Goal: Communication & Community: Ask a question

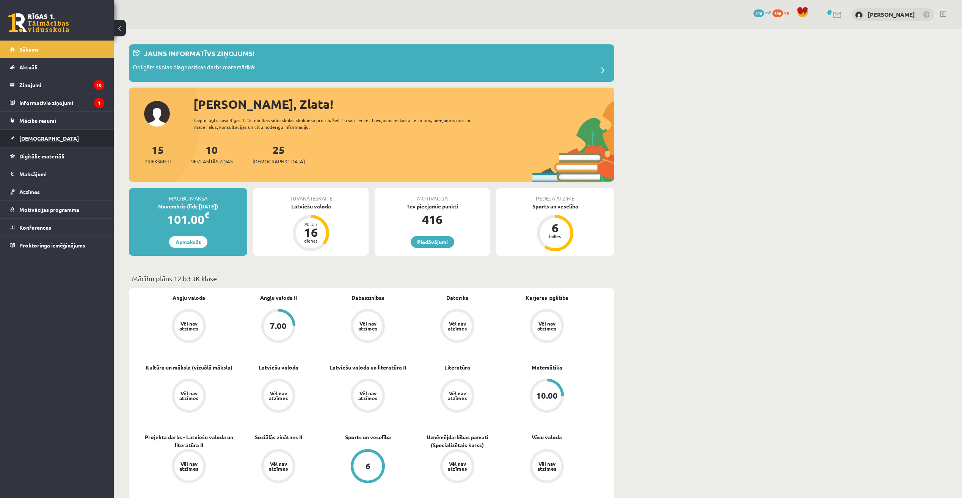
click at [44, 135] on link "[DEMOGRAPHIC_DATA]" at bounding box center [57, 138] width 94 height 17
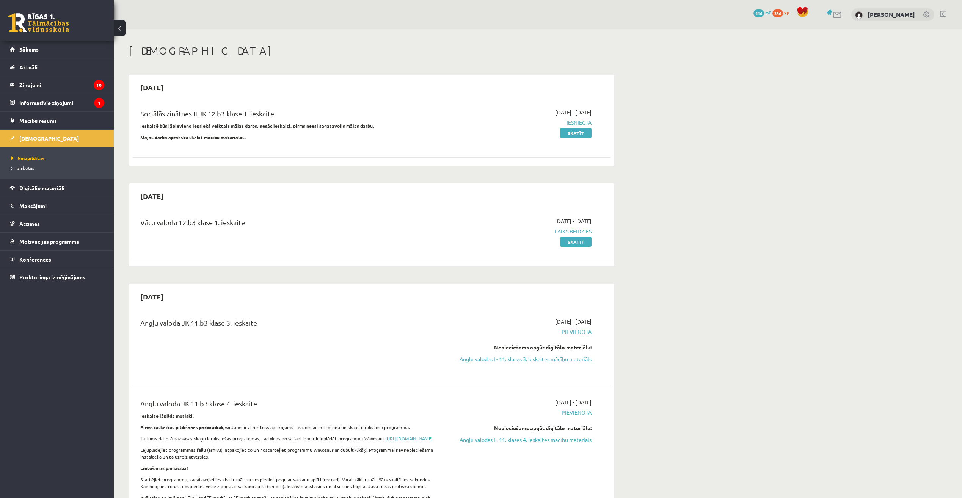
drag, startPoint x: 570, startPoint y: 232, endPoint x: 591, endPoint y: 233, distance: 20.5
click at [591, 233] on span "Laiks beidzies" at bounding box center [519, 231] width 143 height 8
drag, startPoint x: 591, startPoint y: 233, endPoint x: 579, endPoint y: 237, distance: 12.8
click at [579, 237] on link "Skatīt" at bounding box center [575, 242] width 31 height 10
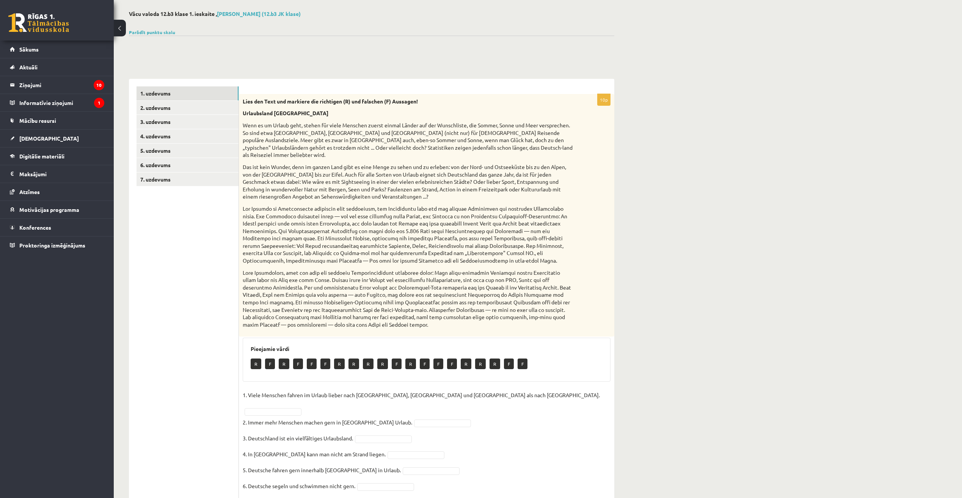
scroll to position [8, 0]
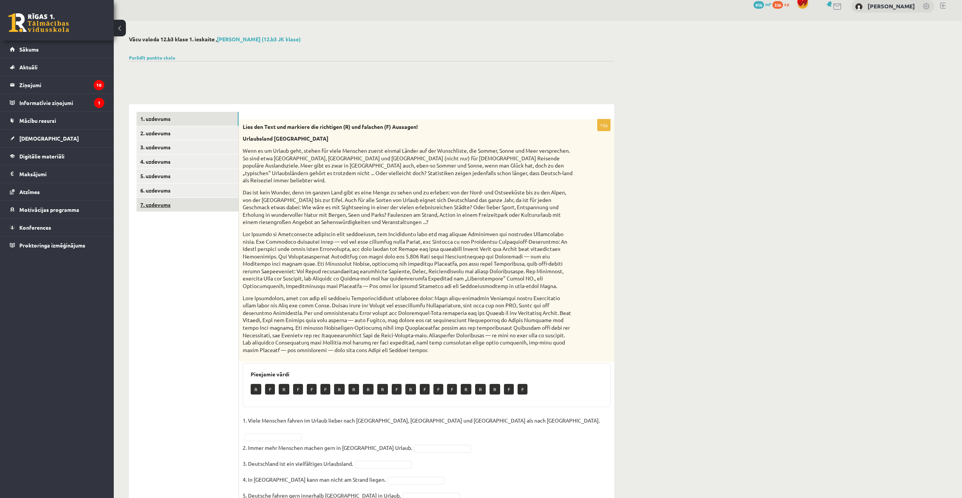
click at [153, 205] on link "7. uzdevums" at bounding box center [187, 205] width 102 height 14
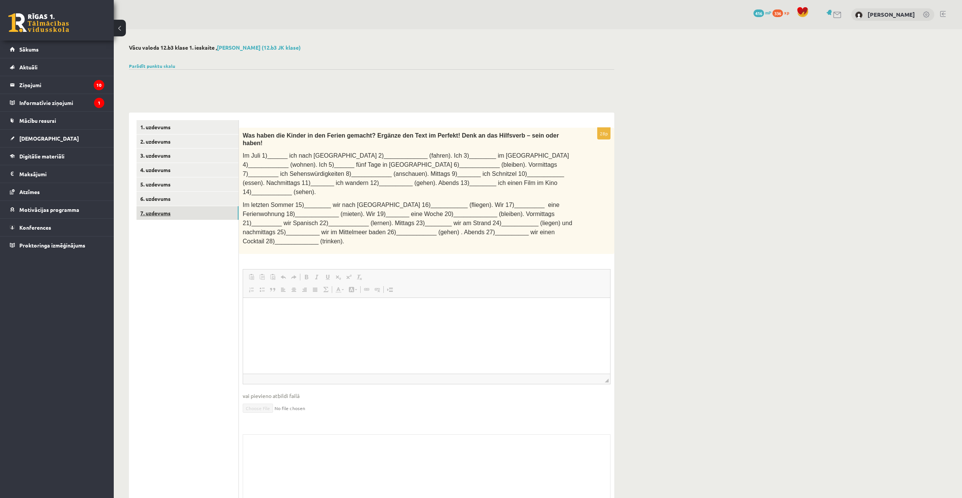
scroll to position [0, 0]
click at [175, 201] on link "6. uzdevums" at bounding box center [187, 199] width 102 height 14
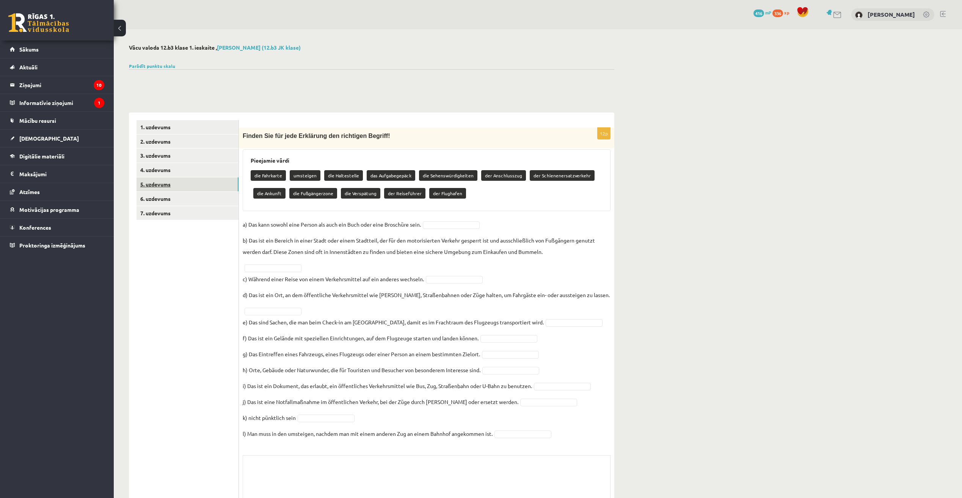
click at [170, 185] on link "5. uzdevums" at bounding box center [187, 184] width 102 height 14
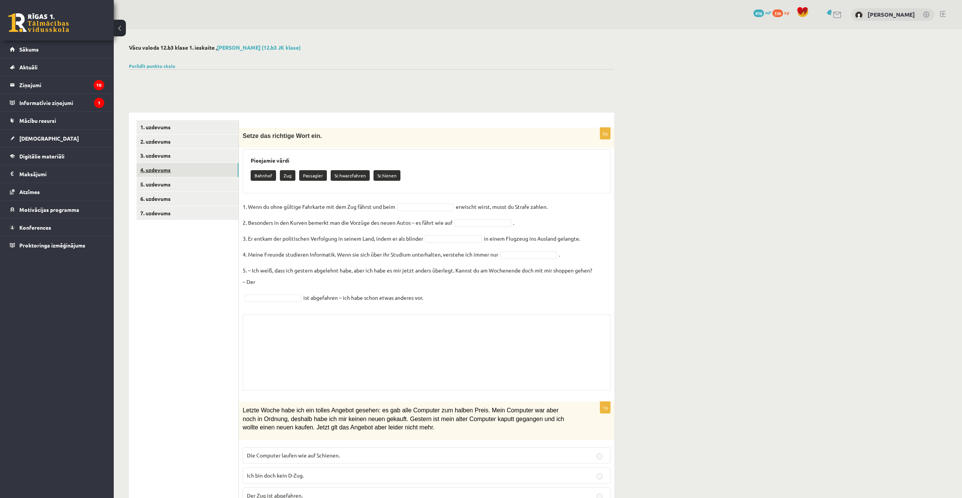
click at [164, 170] on link "4. uzdevums" at bounding box center [187, 170] width 102 height 14
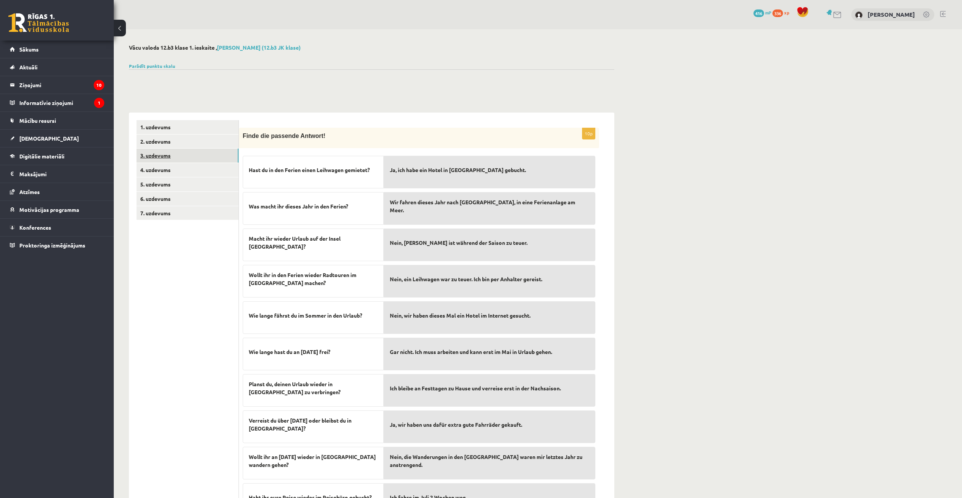
click at [163, 151] on link "3. uzdevums" at bounding box center [187, 156] width 102 height 14
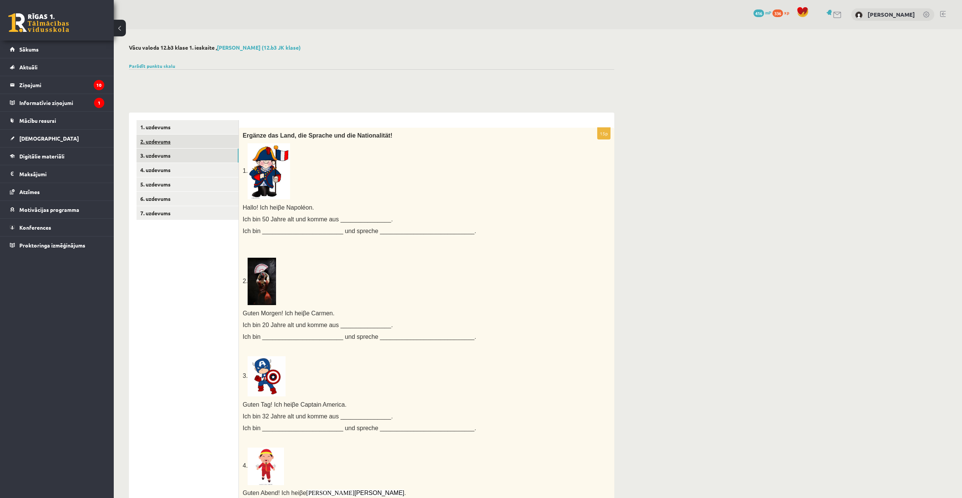
click at [163, 141] on link "2. uzdevums" at bounding box center [187, 142] width 102 height 14
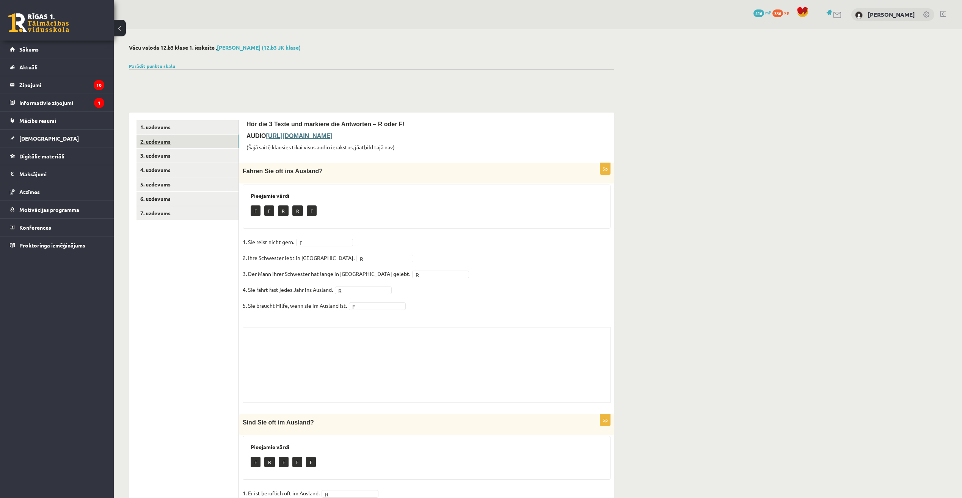
click at [164, 138] on link "2. uzdevums" at bounding box center [187, 142] width 102 height 14
click at [165, 132] on link "1. uzdevums" at bounding box center [187, 127] width 102 height 14
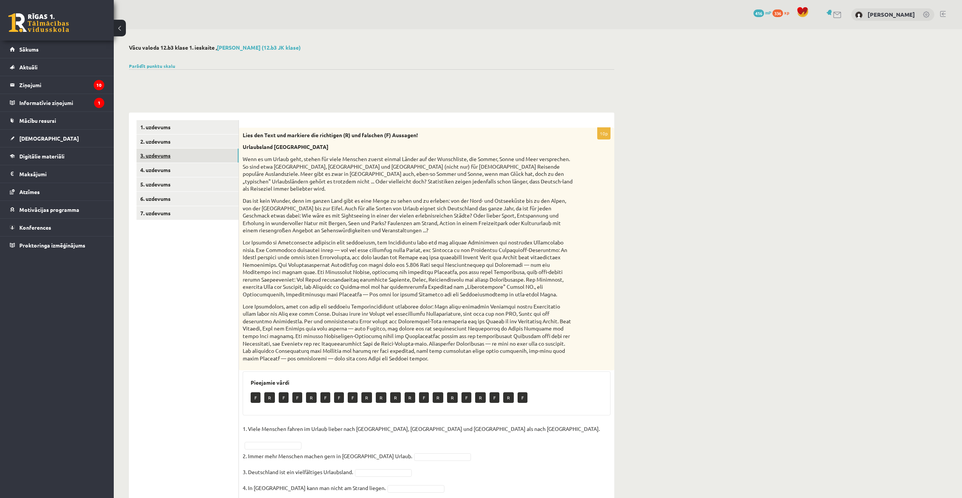
click at [164, 150] on link "3. uzdevums" at bounding box center [187, 156] width 102 height 14
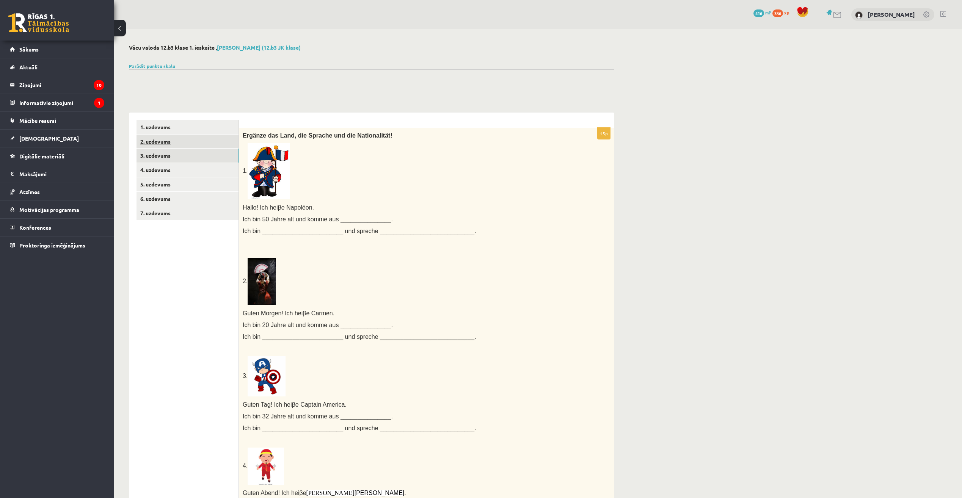
click at [164, 141] on link "2. uzdevums" at bounding box center [187, 142] width 102 height 14
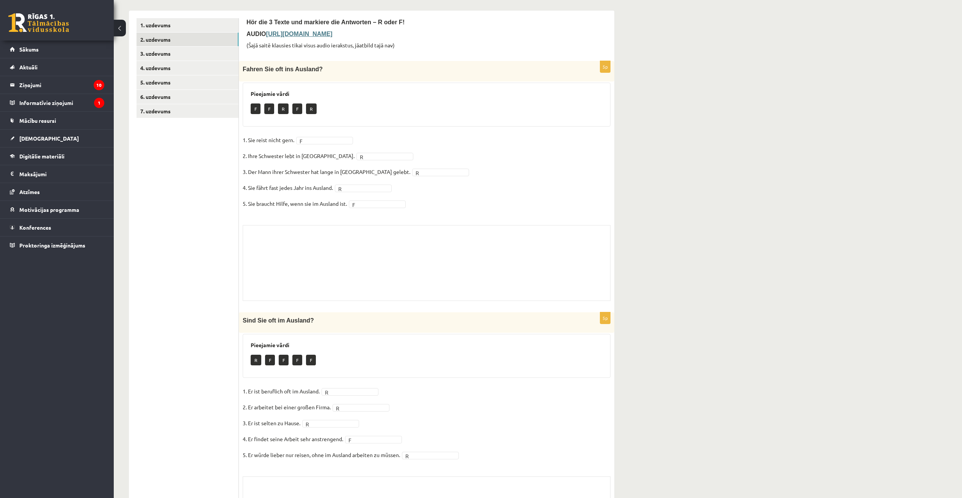
scroll to position [114, 0]
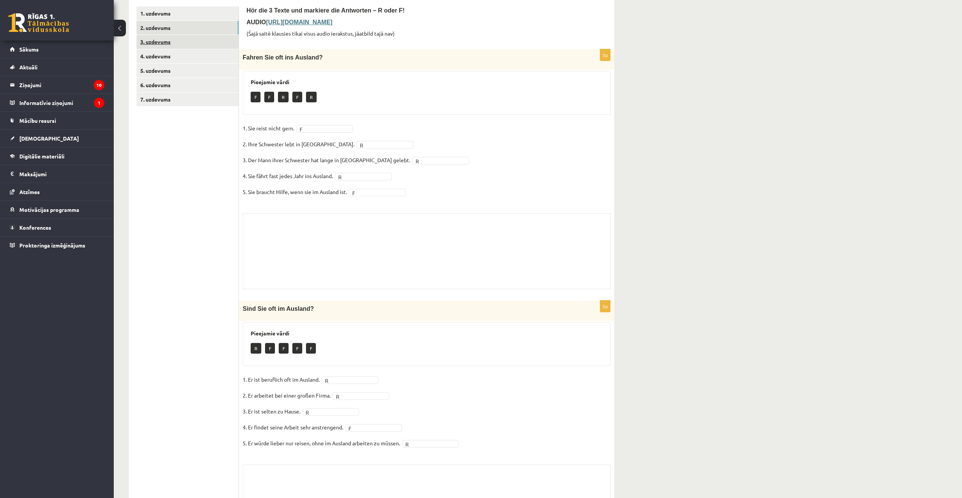
click at [166, 45] on link "3. uzdevums" at bounding box center [187, 42] width 102 height 14
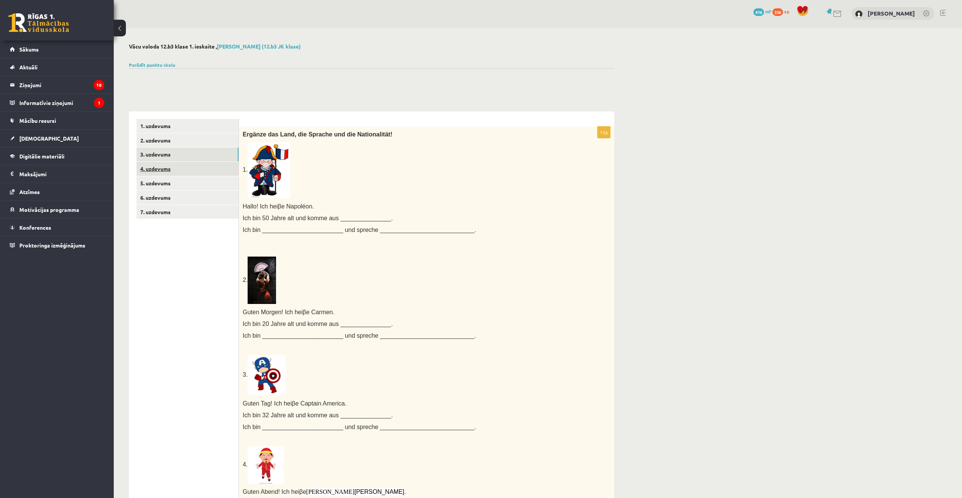
scroll to position [0, 0]
click at [171, 182] on link "5. uzdevums" at bounding box center [187, 184] width 102 height 14
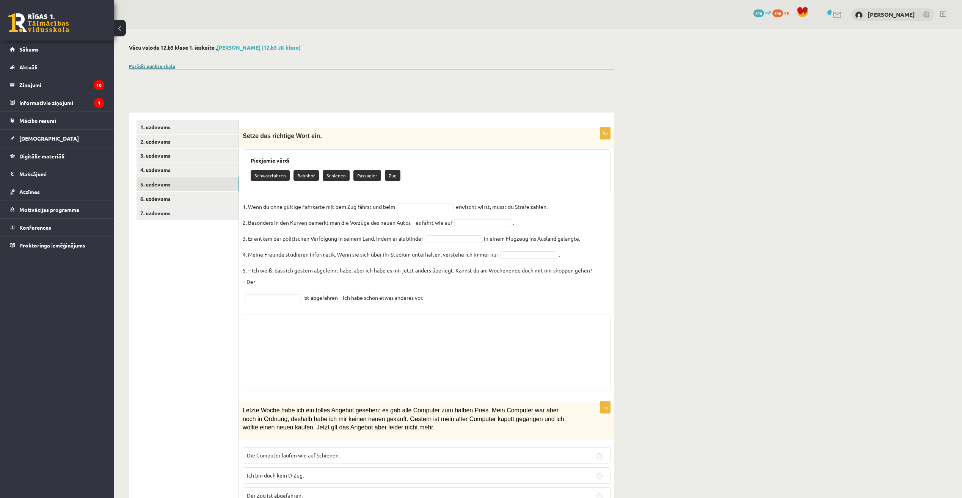
click at [161, 66] on link "Parādīt punktu skalu" at bounding box center [152, 66] width 46 height 6
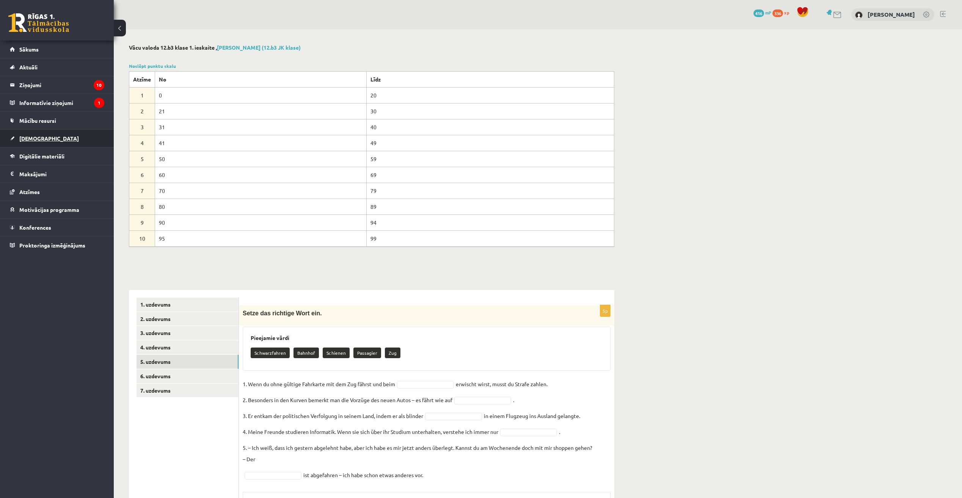
click at [55, 136] on link "[DEMOGRAPHIC_DATA]" at bounding box center [57, 138] width 94 height 17
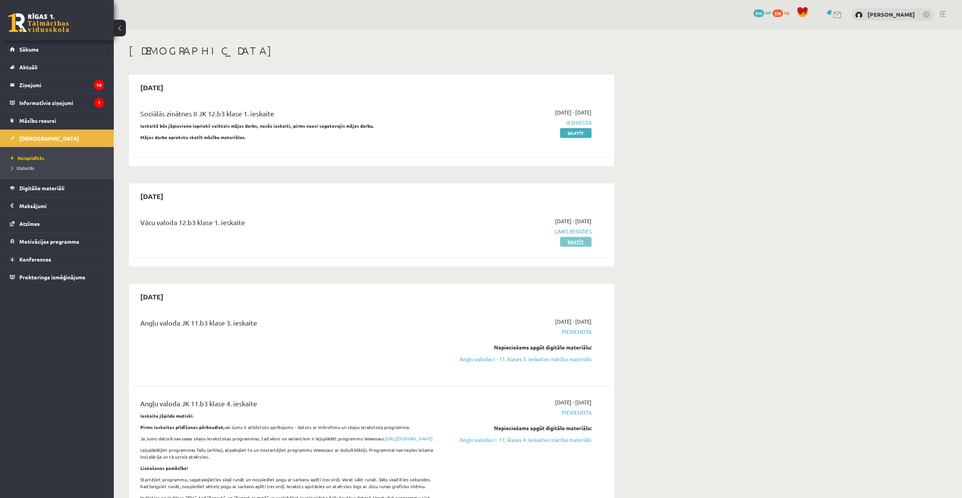
click at [575, 241] on link "Skatīt" at bounding box center [575, 242] width 31 height 10
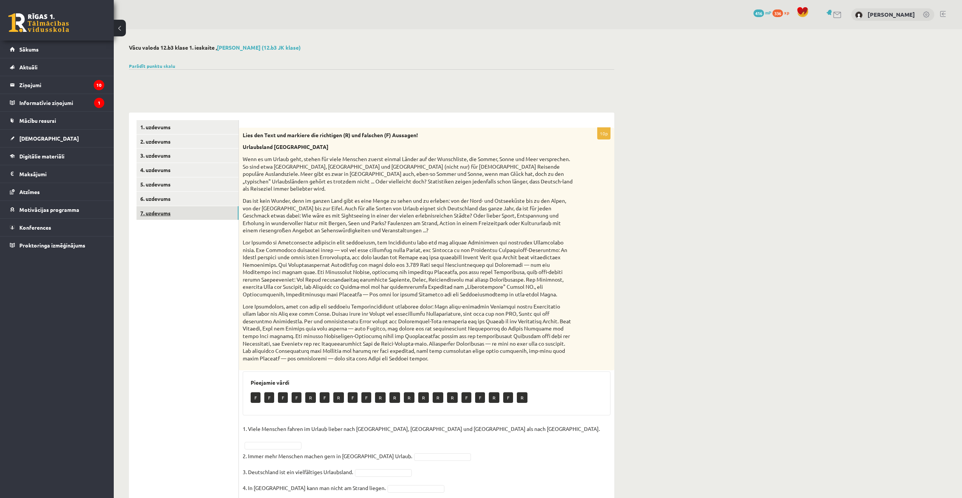
click at [180, 214] on link "7. uzdevums" at bounding box center [187, 213] width 102 height 14
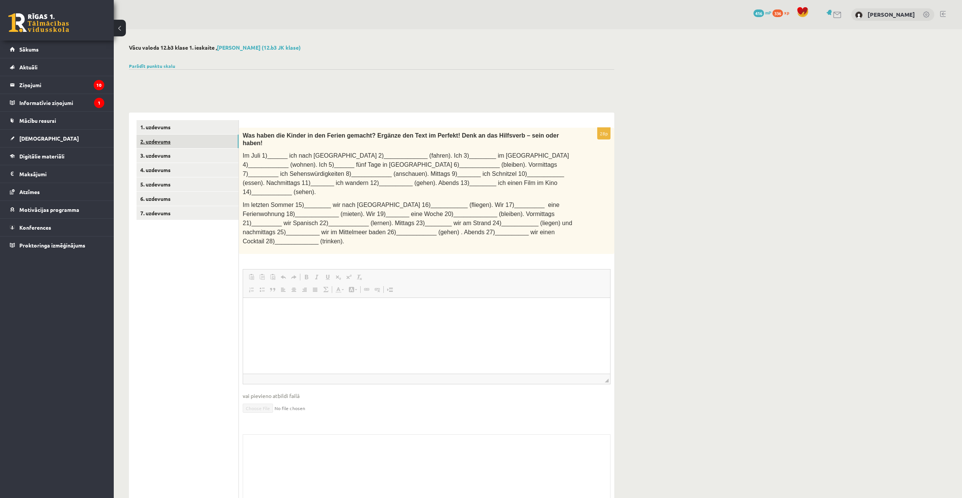
click at [156, 137] on link "2. uzdevums" at bounding box center [187, 142] width 102 height 14
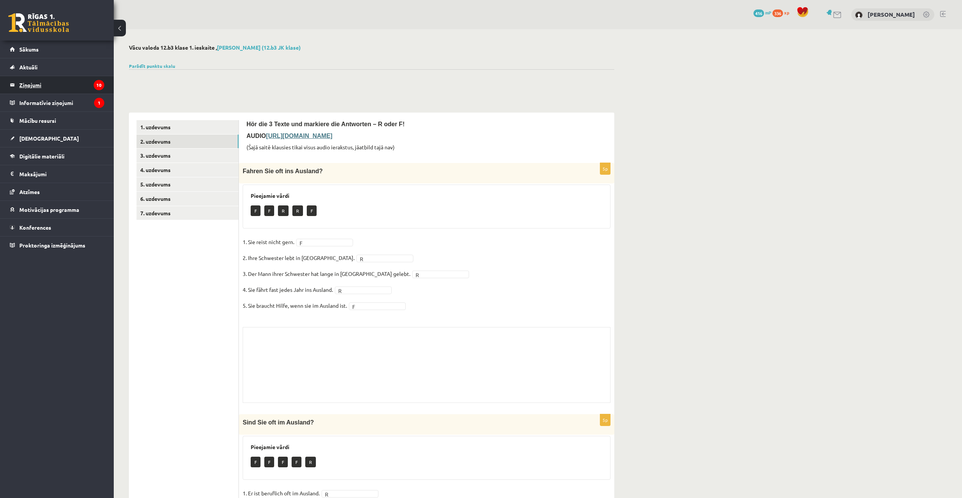
click at [37, 79] on legend "Ziņojumi 10" at bounding box center [61, 84] width 85 height 17
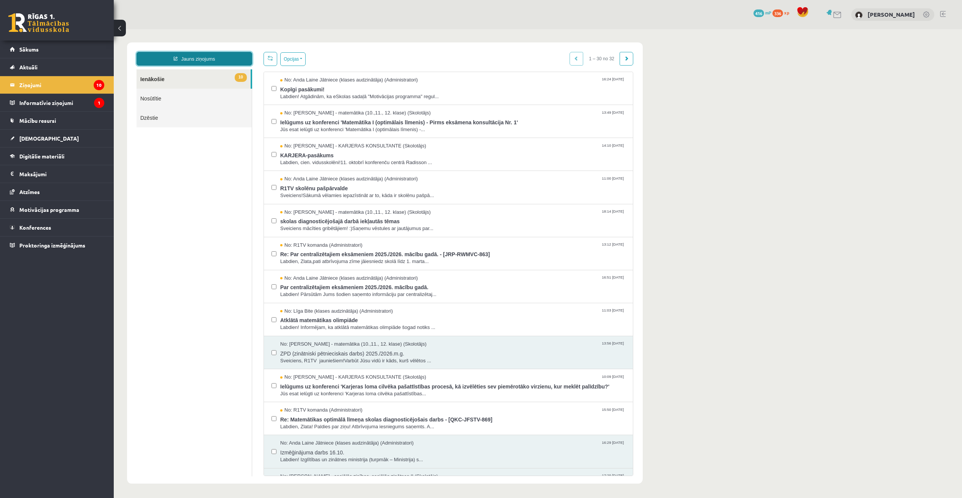
click at [203, 55] on link "Jauns ziņojums" at bounding box center [194, 59] width 116 height 14
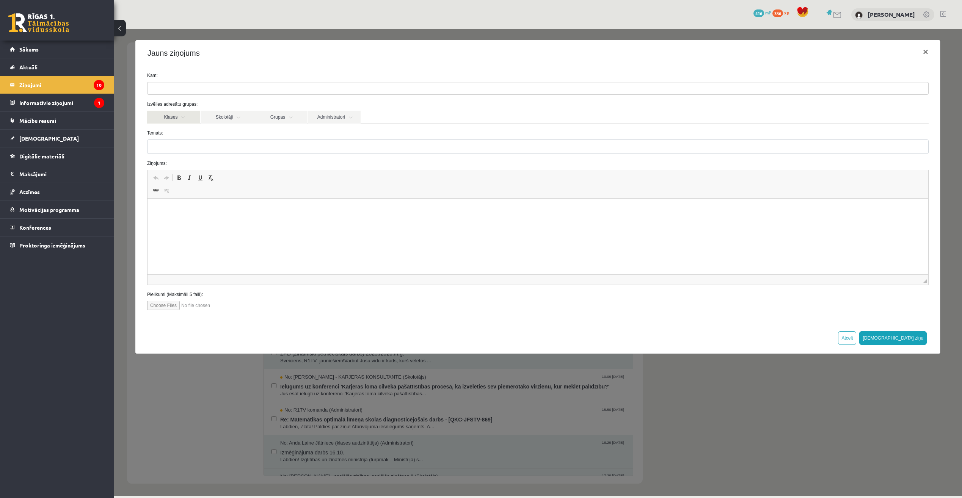
click at [176, 116] on link "Klases" at bounding box center [173, 117] width 53 height 13
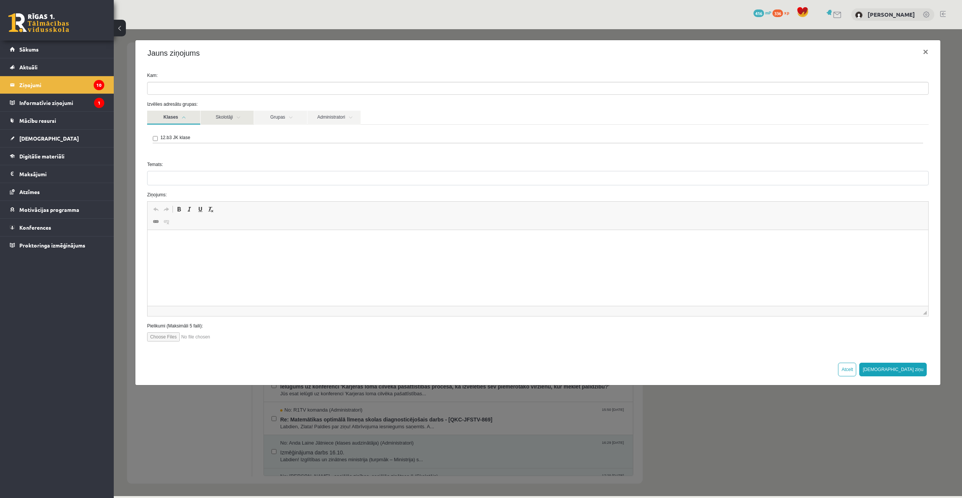
click at [239, 118] on link "Skolotāji" at bounding box center [227, 118] width 53 height 14
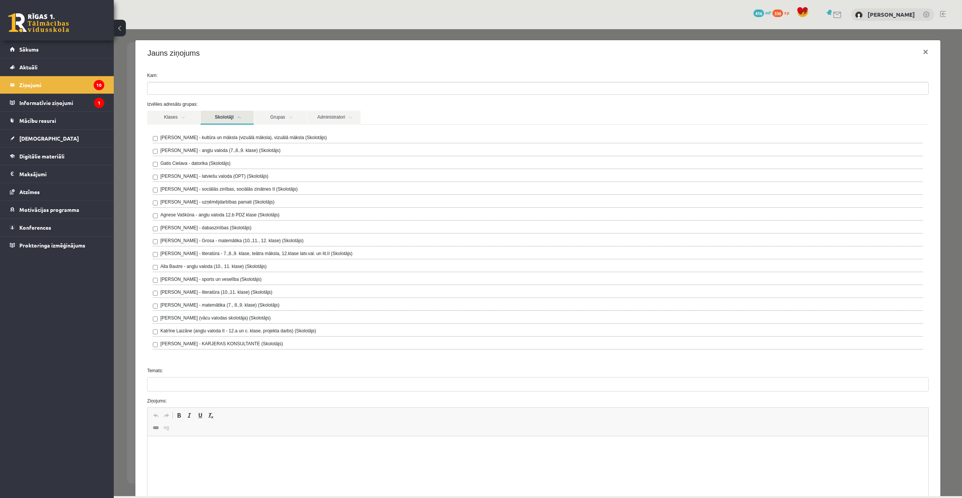
click at [200, 315] on label "[PERSON_NAME] (vācu valodas skolotāja) (Skolotājs)" at bounding box center [215, 318] width 110 height 7
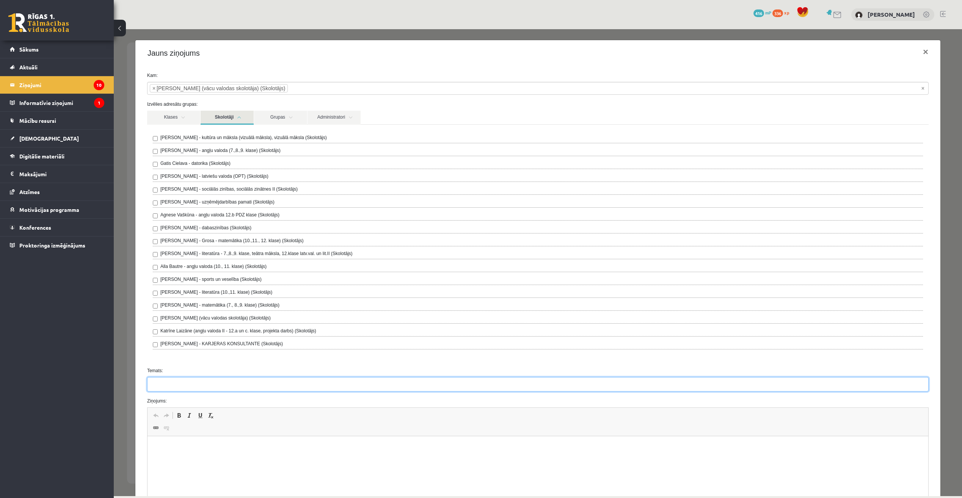
click at [204, 386] on input "Temats:" at bounding box center [537, 384] width 781 height 14
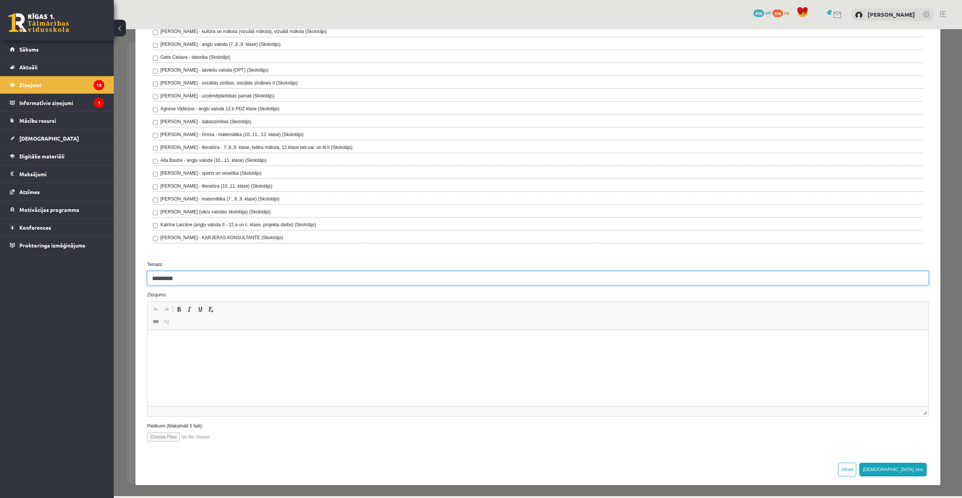
type input "*********"
drag, startPoint x: 199, startPoint y: 342, endPoint x: 192, endPoint y: 343, distance: 6.6
click at [192, 341] on p "Bagātinātā teksta redaktors, wiswyg-editor-47433913451360-1760542368-148" at bounding box center [537, 342] width 765 height 8
click at [905, 473] on button "[DEMOGRAPHIC_DATA] ziņu" at bounding box center [892, 470] width 67 height 14
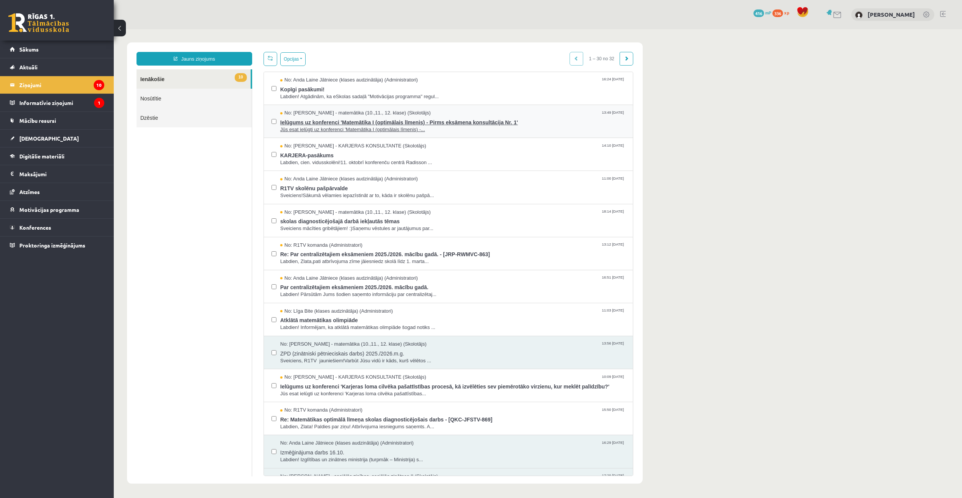
scroll to position [0, 0]
